Goal: Task Accomplishment & Management: Manage account settings

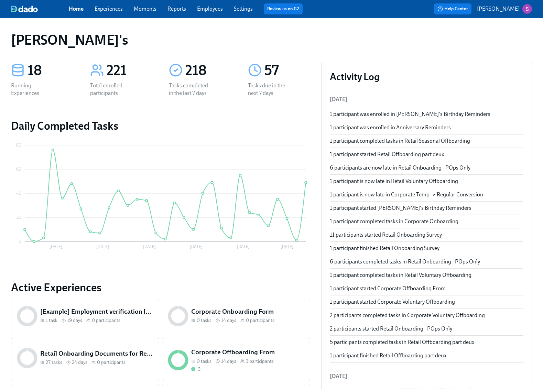
click at [118, 7] on link "Experiences" at bounding box center [108, 8] width 28 height 7
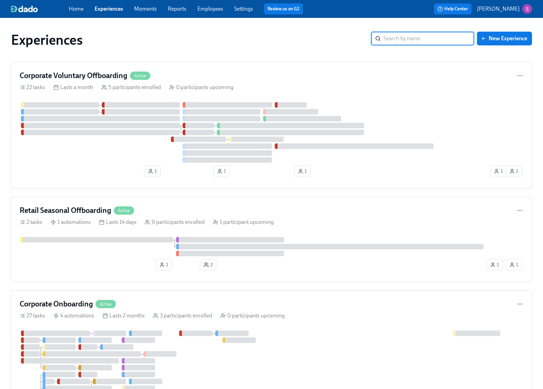
click at [204, 15] on div "Home Experiences Moments Reports Employees Settings Review us on G2 Help Center…" at bounding box center [271, 9] width 543 height 18
click at [210, 11] on link "Employees" at bounding box center [210, 8] width 26 height 7
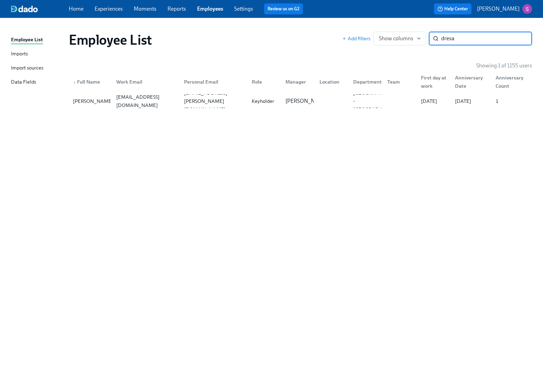
type input "dresa"
click at [90, 102] on div "Dresa Cockrell" at bounding box center [93, 101] width 46 height 8
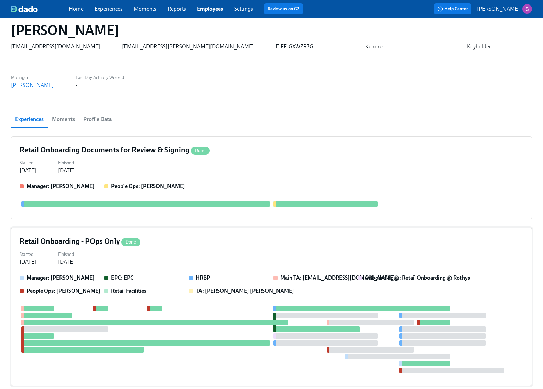
scroll to position [33, 0]
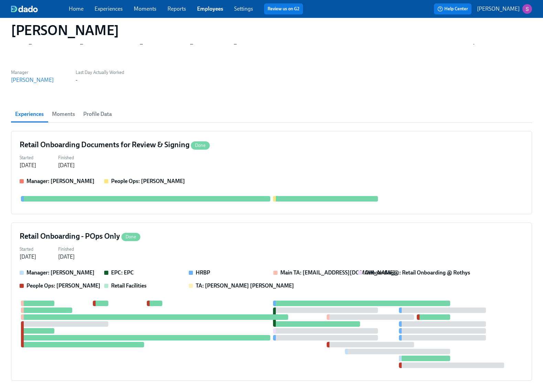
click at [72, 109] on span "Moments" at bounding box center [63, 114] width 23 height 10
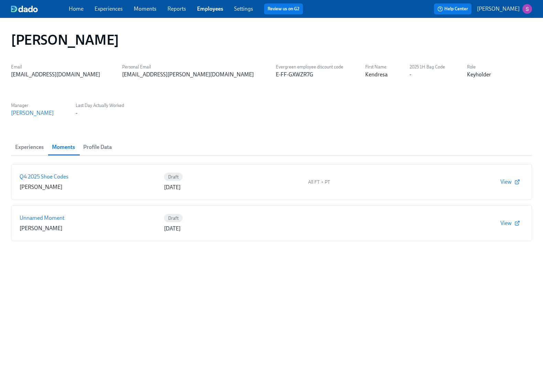
click at [34, 139] on button "Experiences" at bounding box center [29, 147] width 37 height 16
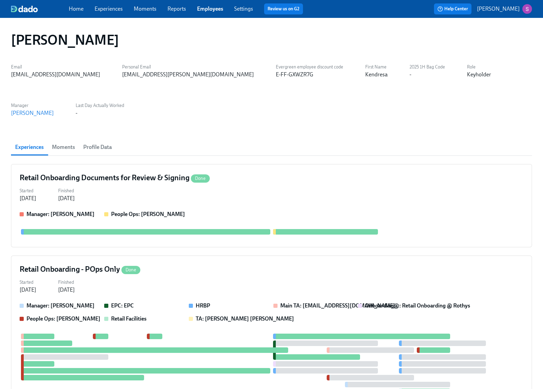
click at [101, 142] on span "Profile Data" at bounding box center [97, 147] width 29 height 10
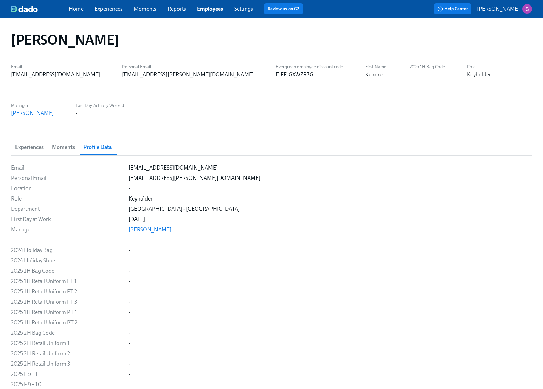
click at [19, 142] on span "Experiences" at bounding box center [29, 147] width 29 height 10
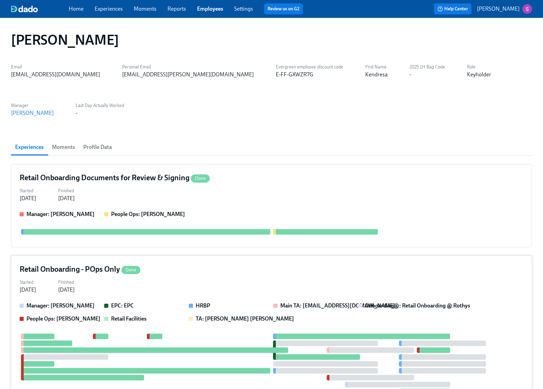
click at [208, 277] on div "Started Jul 03, 2025 Finished Jul 11, 2025" at bounding box center [271, 285] width 503 height 16
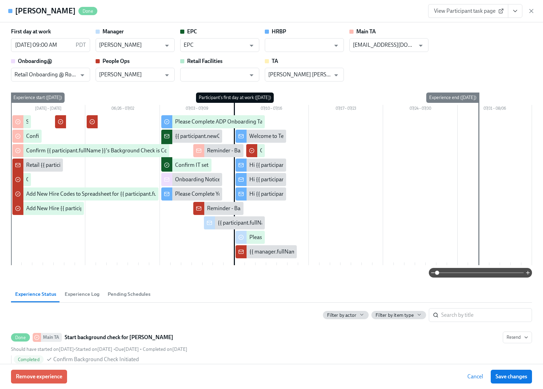
click at [456, 13] on span "View Participant task page" at bounding box center [468, 11] width 68 height 7
click at [513, 11] on icon "View task page" at bounding box center [514, 11] width 3 height 2
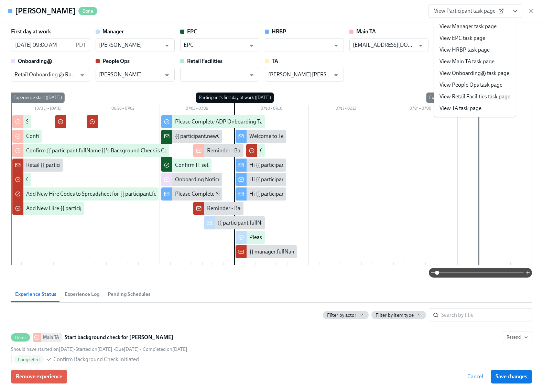
click at [513, 11] on icon "View task page" at bounding box center [514, 11] width 3 height 2
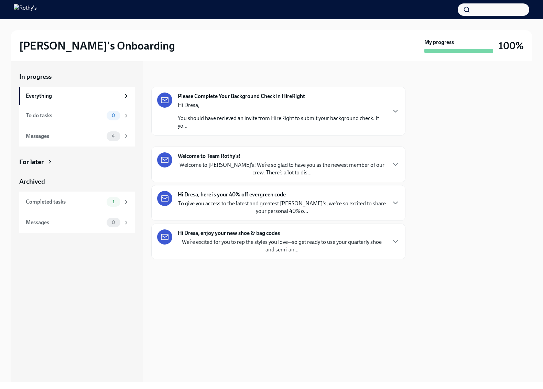
click at [269, 235] on strong "Hi Dresa, enjoy your new shoe & bag codes" at bounding box center [229, 233] width 102 height 8
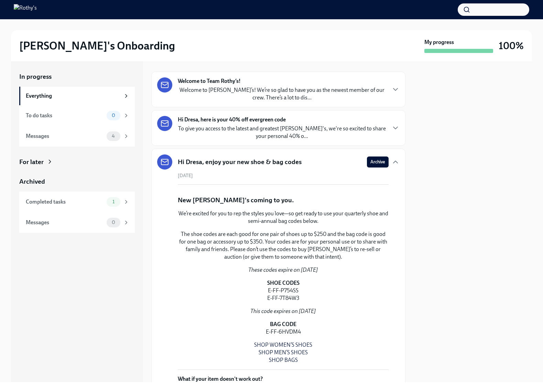
scroll to position [74, 0]
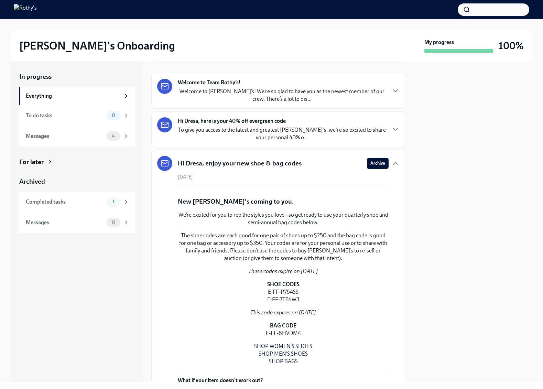
click at [311, 130] on p "To give you access to the latest and greatest Rothy's, we're so excited to shar…" at bounding box center [282, 133] width 208 height 15
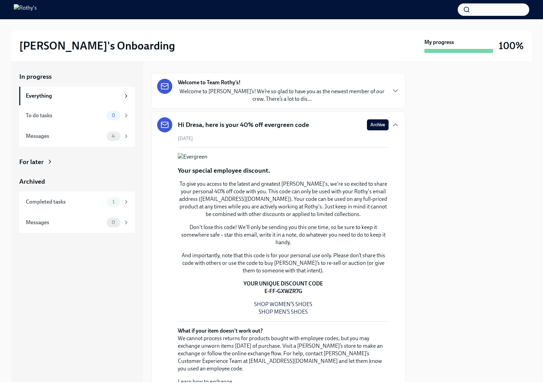
click at [306, 92] on p "Welcome to Rothy’s! We’re so glad to have you as the newest member of our crew.…" at bounding box center [282, 95] width 208 height 15
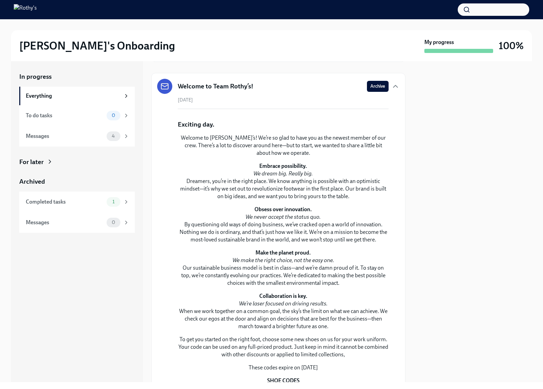
click at [306, 92] on div "Welcome to Team Rothy’s! Archive" at bounding box center [278, 86] width 242 height 15
click at [317, 83] on div "Welcome to Team Rothy’s! Archive" at bounding box center [278, 86] width 242 height 15
click at [395, 87] on icon "button" at bounding box center [395, 86] width 8 height 8
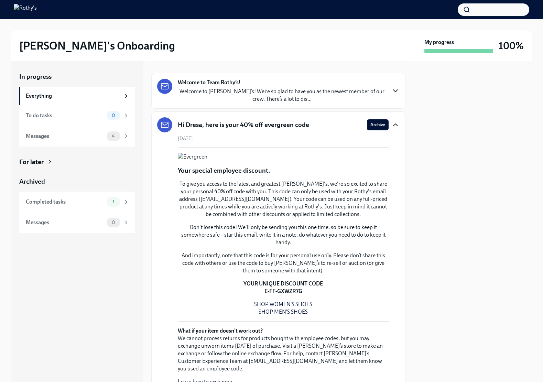
click at [395, 124] on icon "button" at bounding box center [395, 125] width 8 height 8
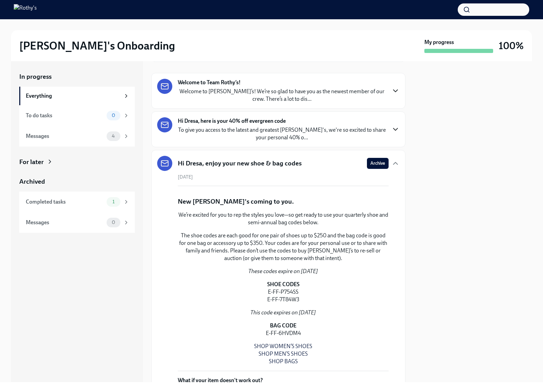
drag, startPoint x: 303, startPoint y: 163, endPoint x: 178, endPoint y: 165, distance: 125.4
click at [178, 165] on div "Hi Dresa, enjoy your new shoe & bag codes Archive" at bounding box center [278, 163] width 242 height 15
copy h5 "Hi Dresa, enjoy your new shoe & bag codes"
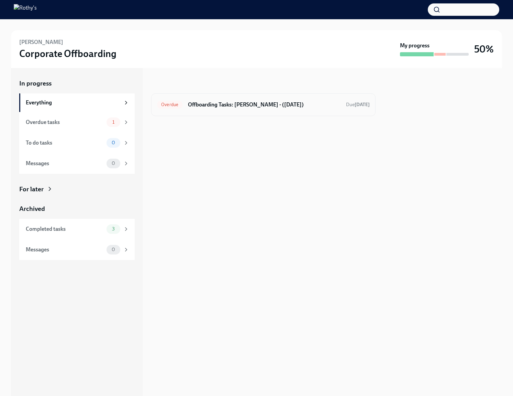
click at [227, 108] on h6 "Offboarding Tasks: [PERSON_NAME] - ([DATE])" at bounding box center [264, 105] width 153 height 8
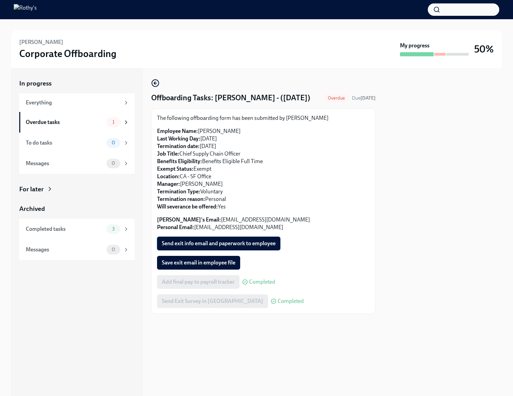
click at [244, 244] on span "Send exit info email and paperwork to employee" at bounding box center [219, 243] width 114 height 7
click at [227, 264] on span "Save exit email in employee file" at bounding box center [199, 262] width 74 height 7
